Goal: Task Accomplishment & Management: Manage account settings

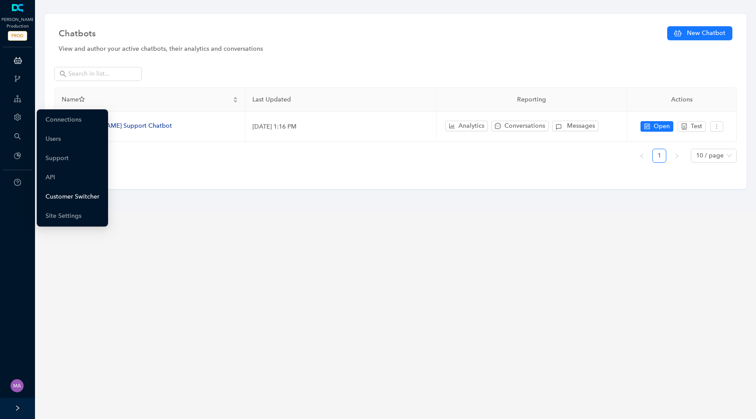
click at [52, 196] on link "Customer Switcher" at bounding box center [72, 196] width 54 height 17
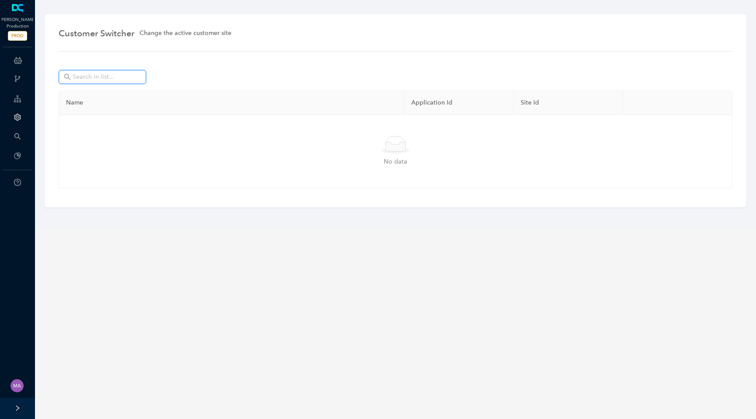
click at [97, 77] on input "text" at bounding box center [103, 77] width 61 height 10
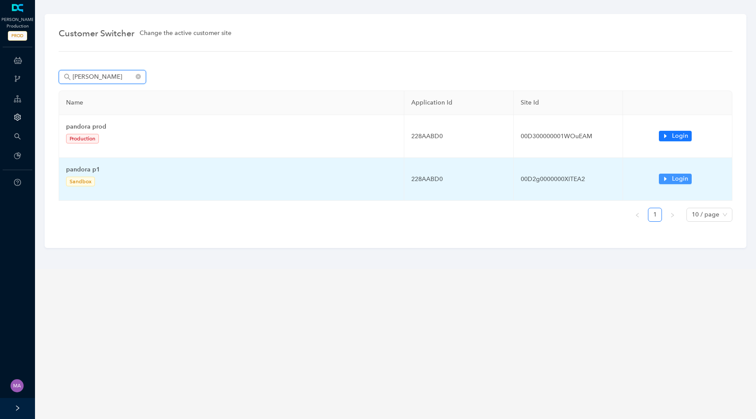
type input "pando"
click at [664, 176] on icon "caret-right" at bounding box center [665, 179] width 6 height 6
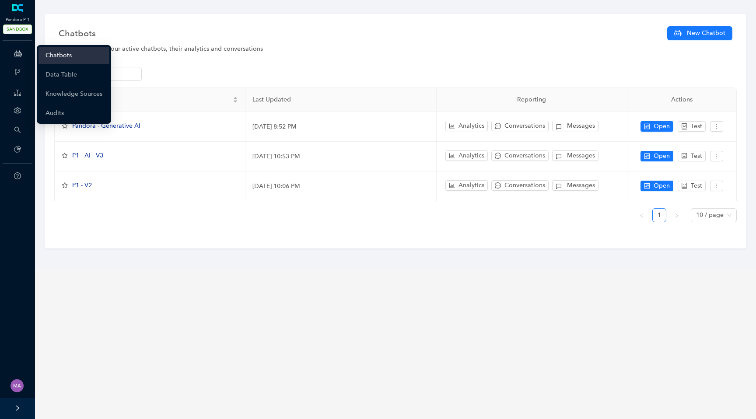
click at [52, 59] on link "Chatbots" at bounding box center [58, 55] width 26 height 17
